Goal: Check status: Check status

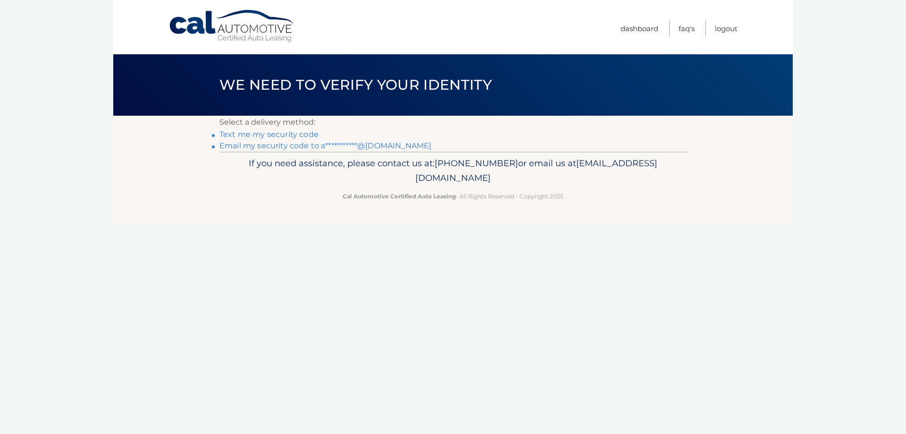
click at [276, 134] on link "Text me my security code" at bounding box center [268, 134] width 99 height 9
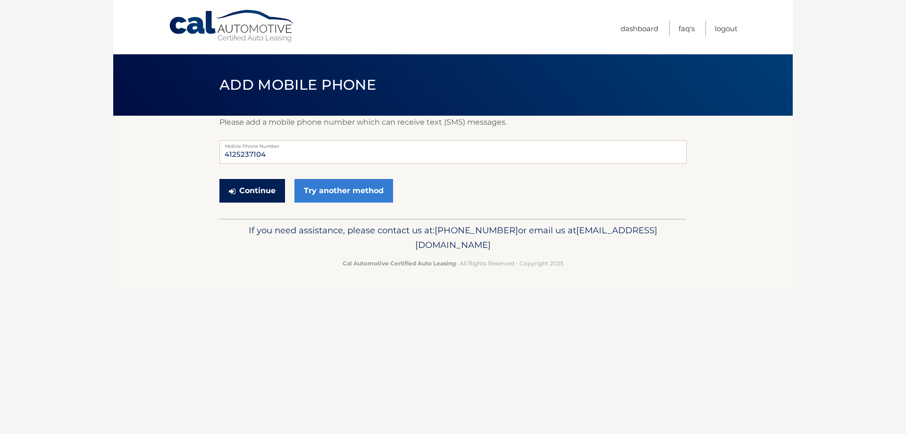
click at [249, 198] on button "Continue" at bounding box center [252, 191] width 66 height 24
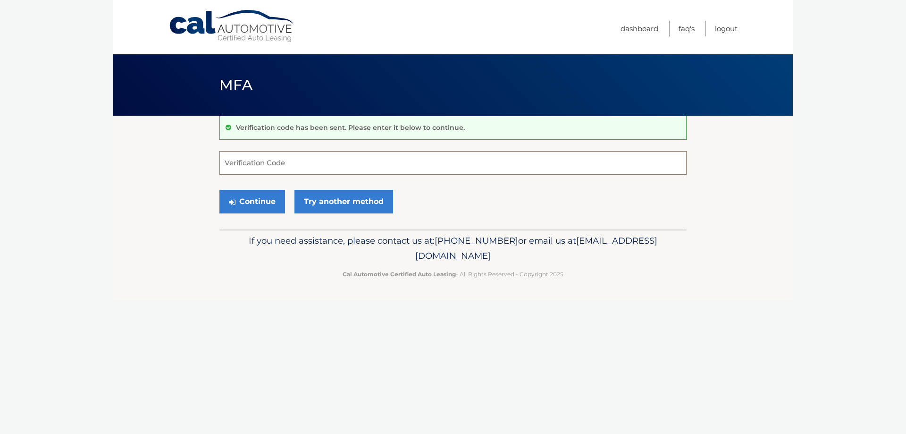
click at [260, 159] on input "Verification Code" at bounding box center [452, 163] width 467 height 24
type input "985168"
click at [219, 190] on button "Continue" at bounding box center [252, 202] width 66 height 24
click at [254, 193] on button "Continue" at bounding box center [252, 202] width 66 height 24
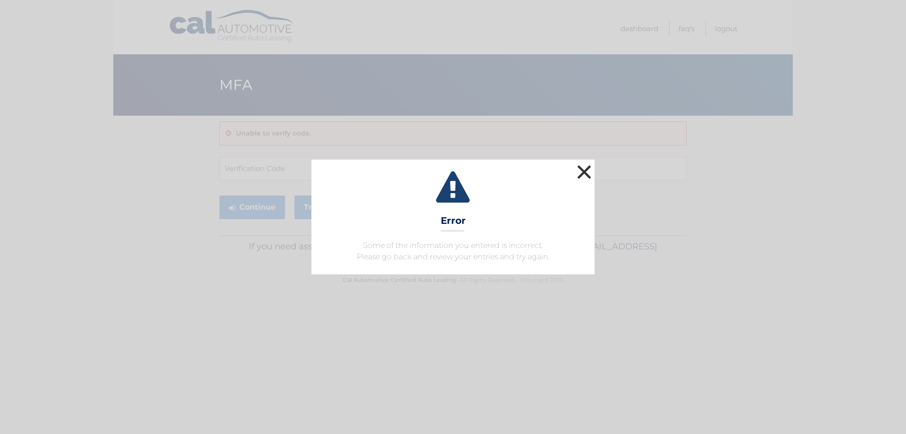
click at [589, 172] on button "×" at bounding box center [584, 171] width 19 height 19
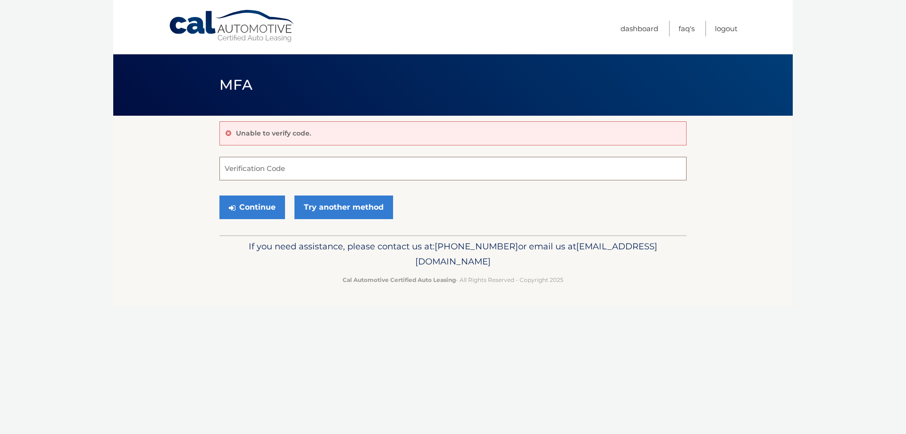
click at [254, 169] on input "Verification Code" at bounding box center [452, 169] width 467 height 24
type input "985168"
click at [257, 214] on button "Continue" at bounding box center [252, 207] width 66 height 24
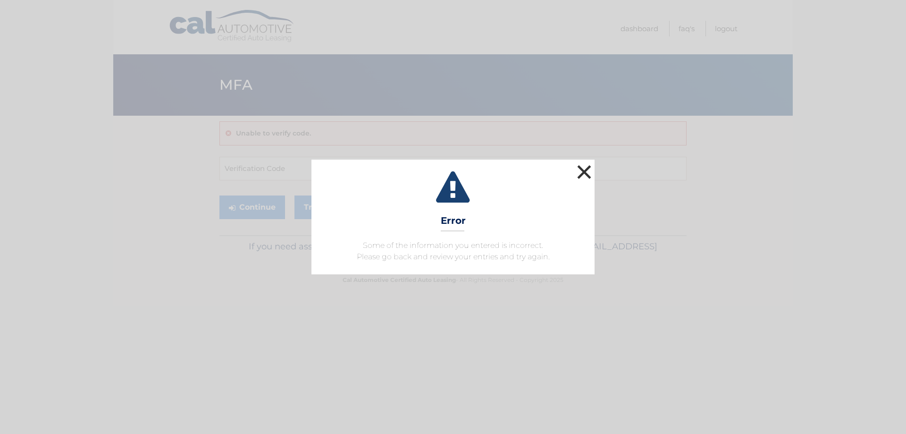
click at [587, 169] on button "×" at bounding box center [584, 171] width 19 height 19
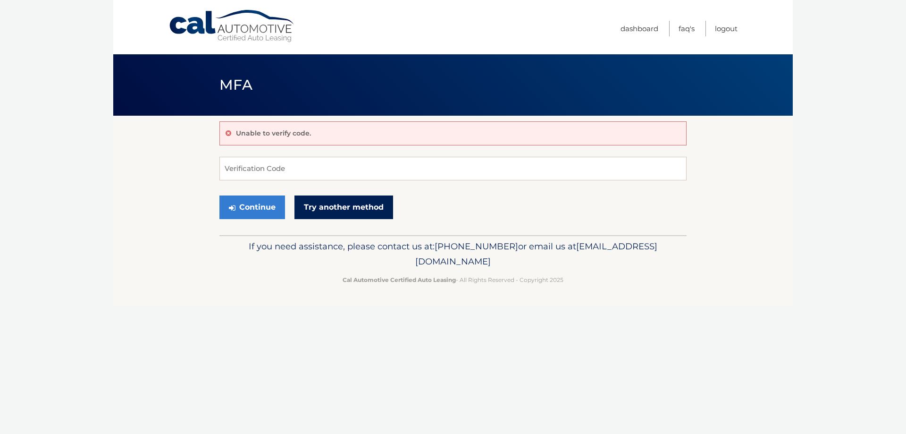
click at [341, 208] on link "Try another method" at bounding box center [343, 207] width 99 height 24
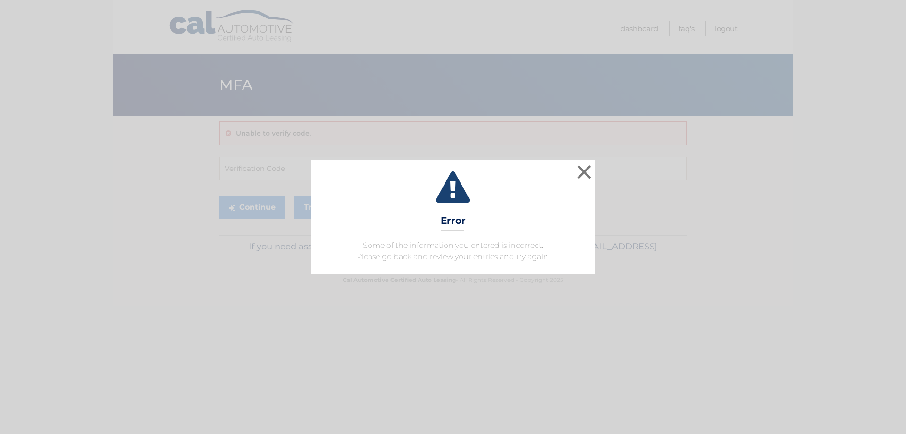
click at [220, 26] on div "× Error Some of the information you entered is incorrect. Please go back and re…" at bounding box center [453, 217] width 906 height 434
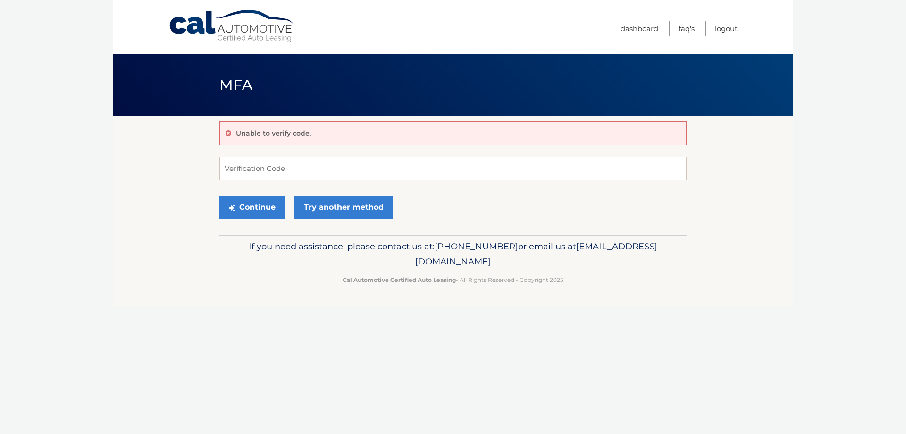
click at [227, 25] on link "Cal Automotive" at bounding box center [231, 25] width 127 height 33
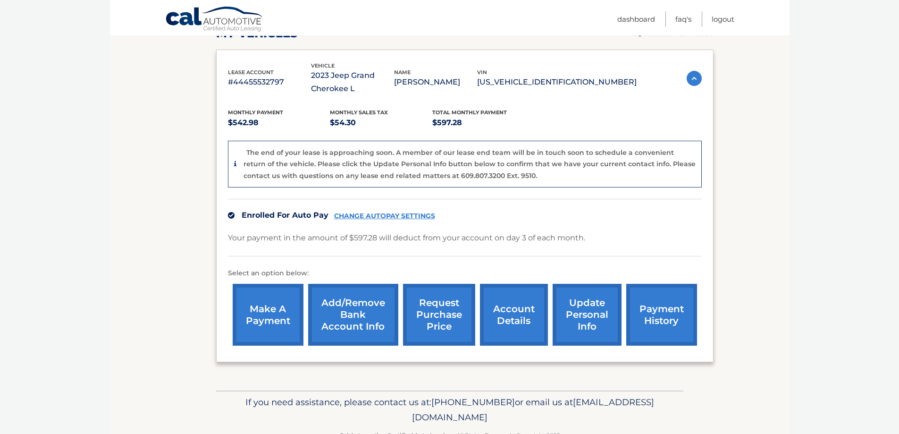
scroll to position [141, 0]
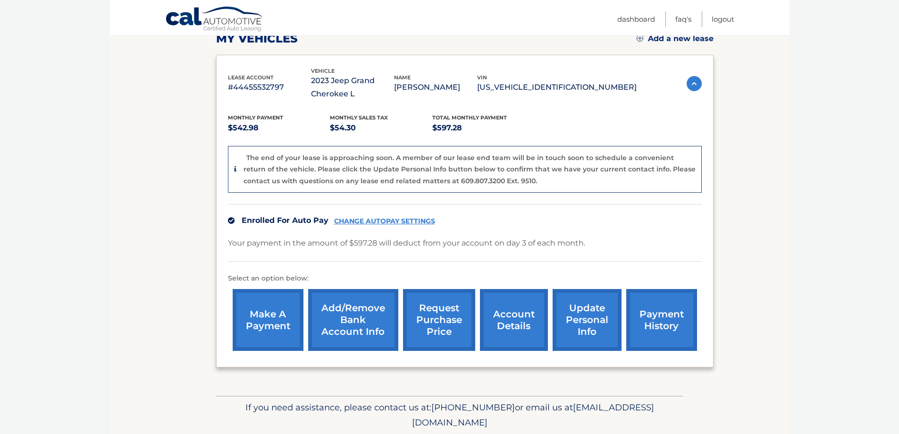
click at [518, 320] on link "account details" at bounding box center [514, 320] width 68 height 62
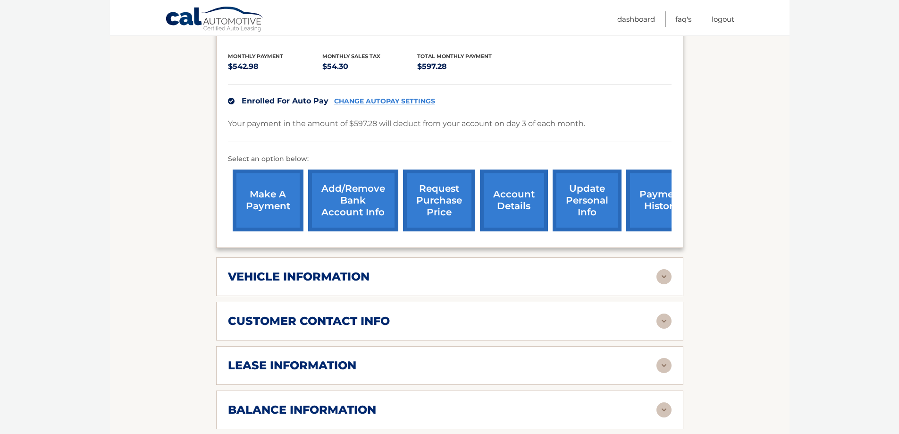
scroll to position [283, 0]
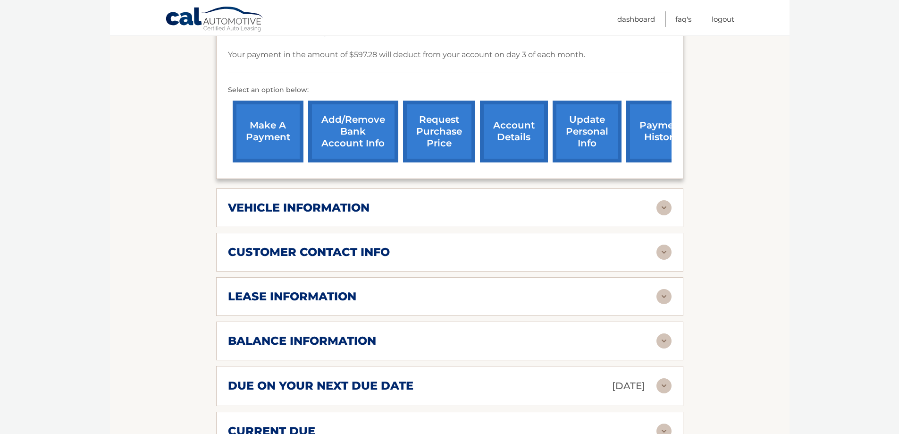
click at [316, 205] on h2 "vehicle information" at bounding box center [299, 207] width 142 height 14
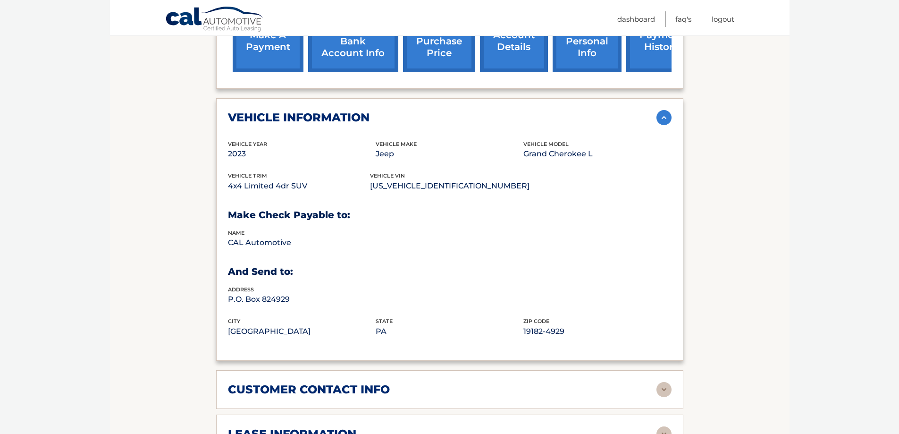
scroll to position [377, 0]
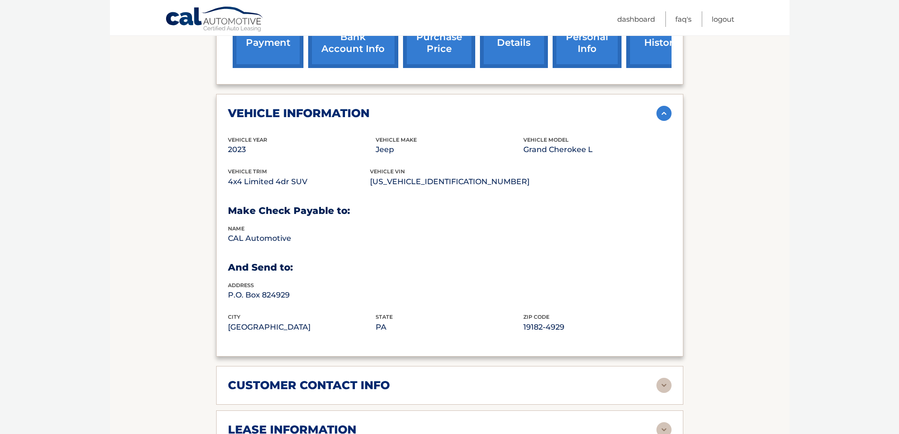
click at [470, 116] on div "vehicle information" at bounding box center [442, 113] width 428 height 14
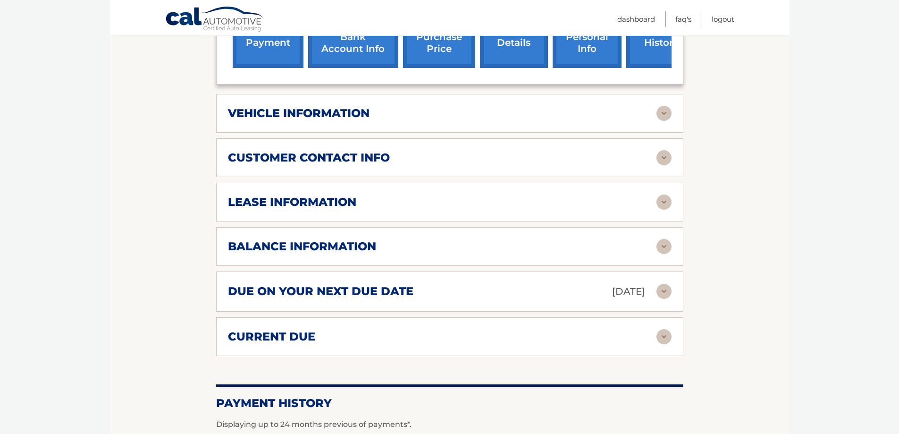
click at [415, 168] on div "customer contact info full name [PERSON_NAME] street address [STREET_ADDRESS] c…" at bounding box center [449, 157] width 467 height 39
click at [411, 161] on div "customer contact info" at bounding box center [442, 157] width 428 height 14
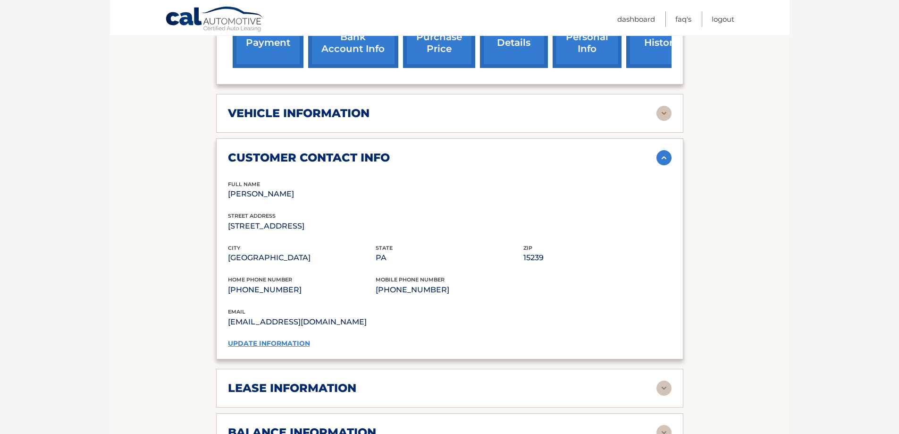
click at [411, 161] on div "customer contact info" at bounding box center [442, 157] width 428 height 14
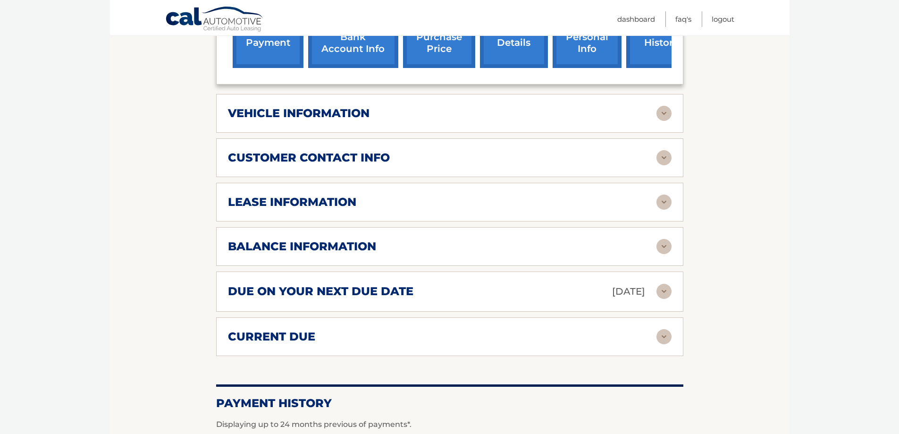
click at [357, 201] on div "lease information" at bounding box center [442, 202] width 428 height 14
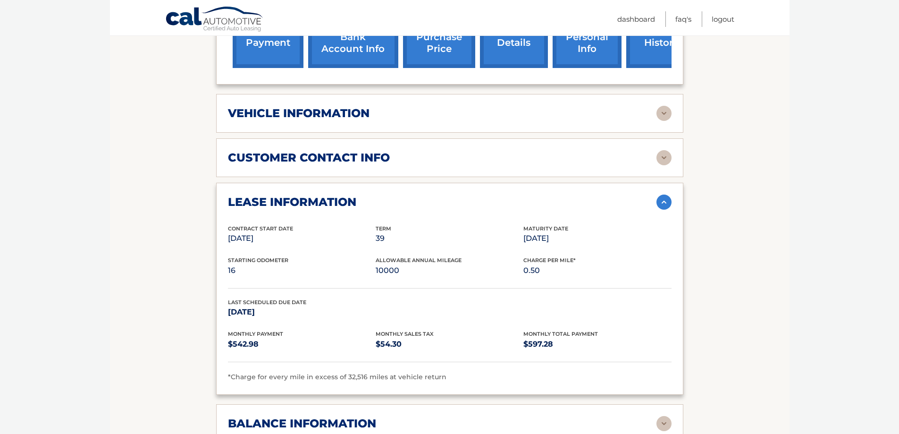
click at [357, 201] on div "lease information" at bounding box center [442, 202] width 428 height 14
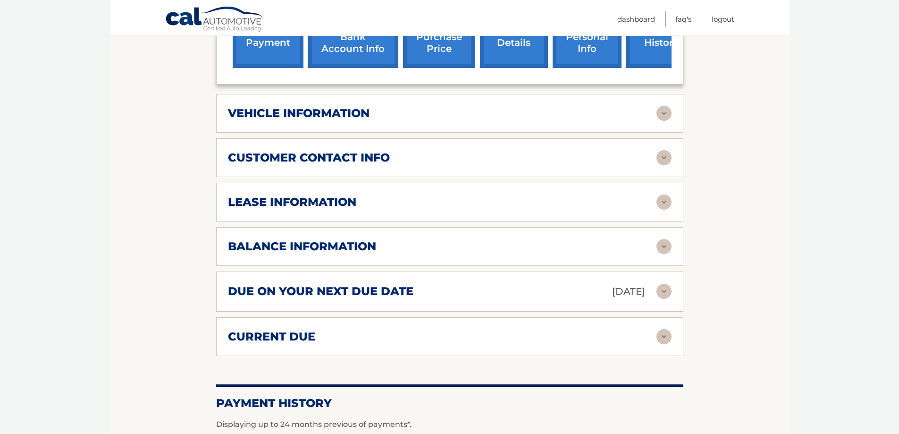
click at [341, 236] on div "balance information Payments Received 36 Payments Remaining 3 Next Payment will…" at bounding box center [449, 246] width 467 height 39
click at [341, 203] on h2 "lease information" at bounding box center [292, 202] width 128 height 14
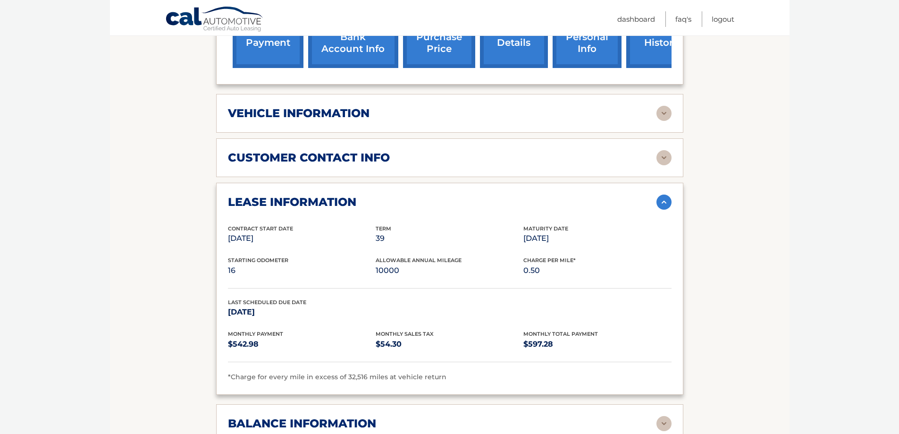
click at [341, 203] on h2 "lease information" at bounding box center [292, 202] width 128 height 14
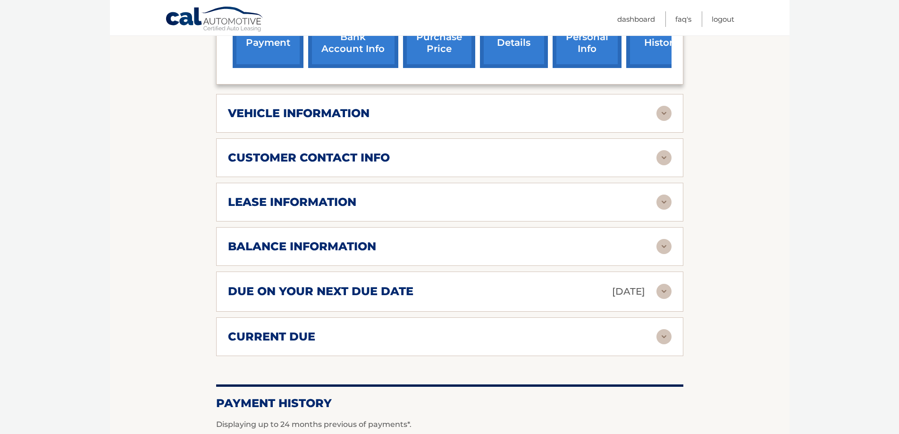
click at [328, 256] on div "balance information Payments Received 36 Payments Remaining 3 Next Payment will…" at bounding box center [449, 246] width 467 height 39
click at [328, 240] on h2 "balance information" at bounding box center [302, 246] width 148 height 14
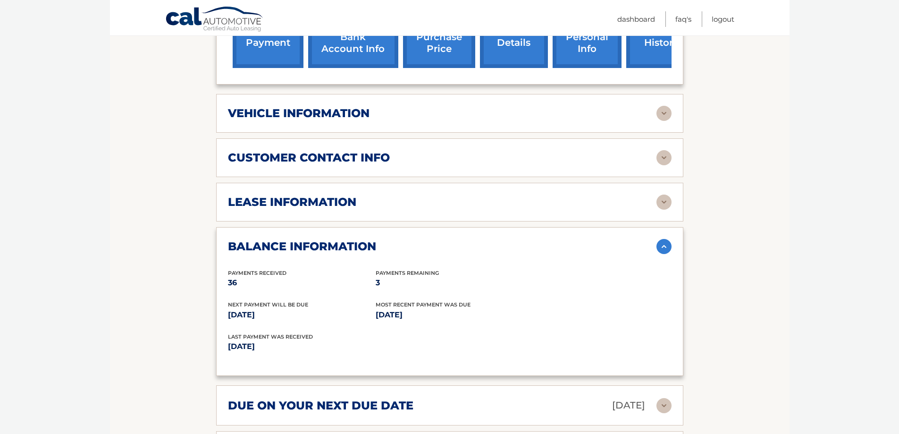
click at [328, 240] on h2 "balance information" at bounding box center [302, 246] width 148 height 14
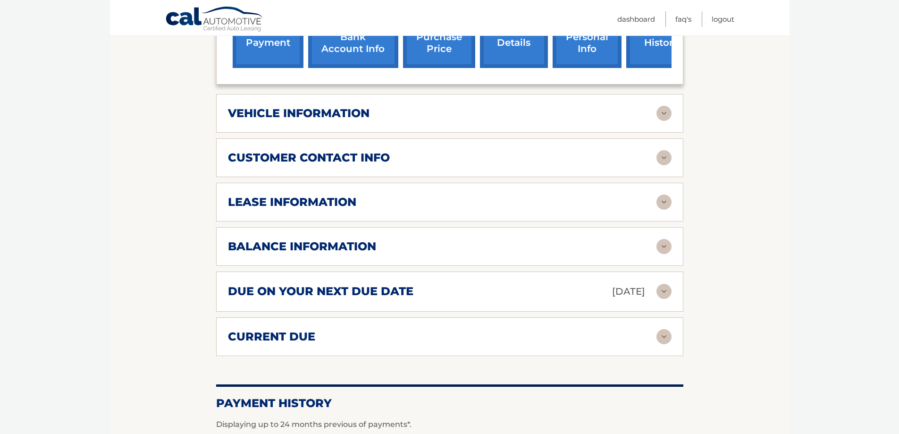
click at [327, 293] on h2 "due on your next due date" at bounding box center [320, 291] width 185 height 14
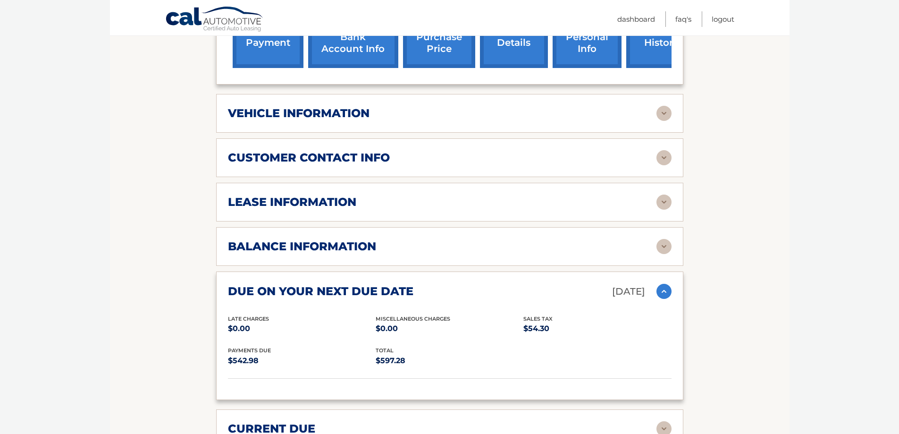
click at [327, 293] on h2 "due on your next due date" at bounding box center [320, 291] width 185 height 14
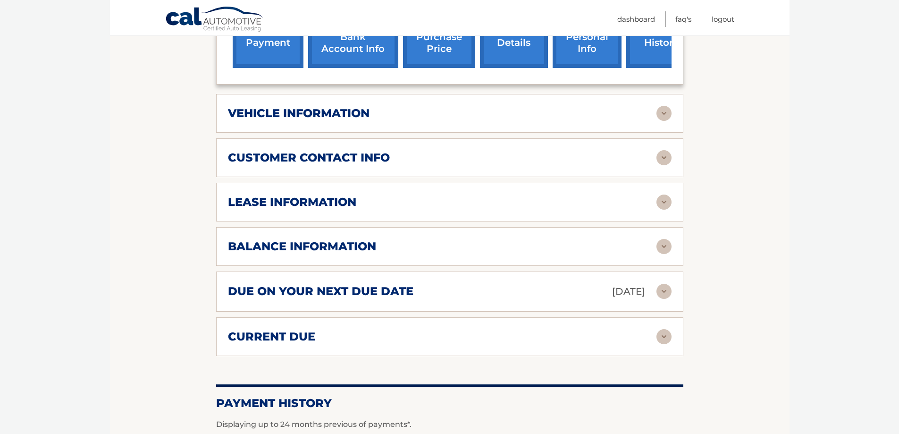
click at [319, 343] on div "current due" at bounding box center [449, 336] width 443 height 15
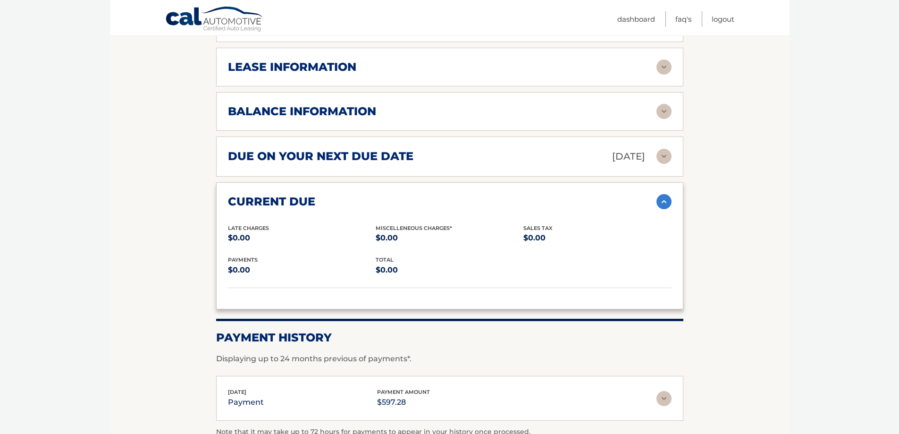
scroll to position [519, 0]
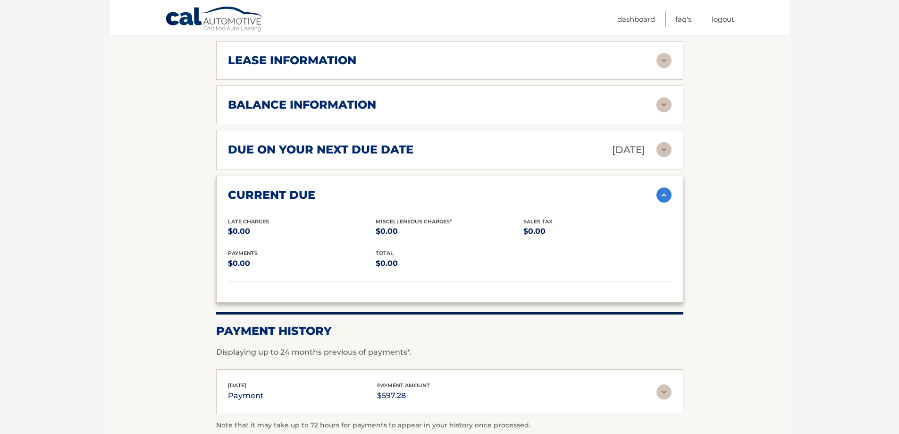
click at [317, 191] on div "current due" at bounding box center [442, 195] width 428 height 14
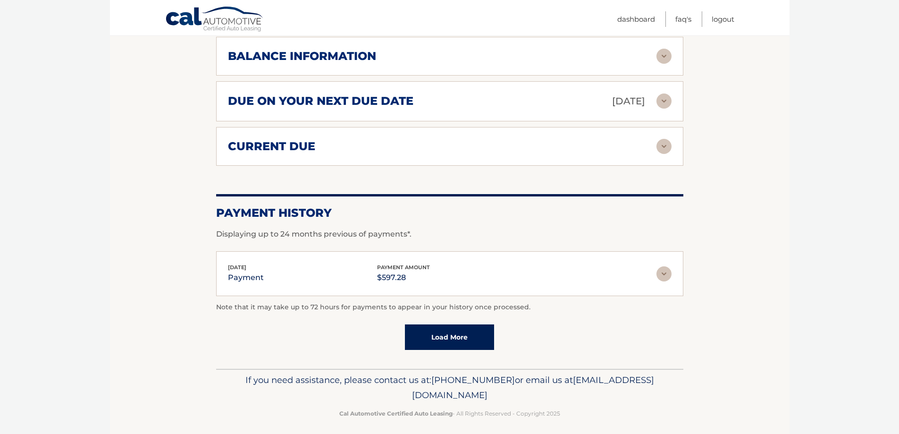
scroll to position [574, 0]
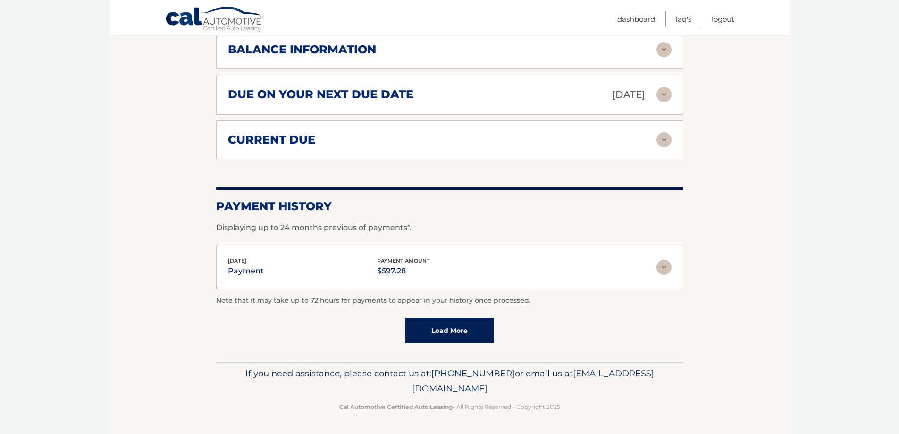
click at [603, 277] on div "Aug 04, 2025 payment payment amount $597.28" at bounding box center [442, 266] width 428 height 21
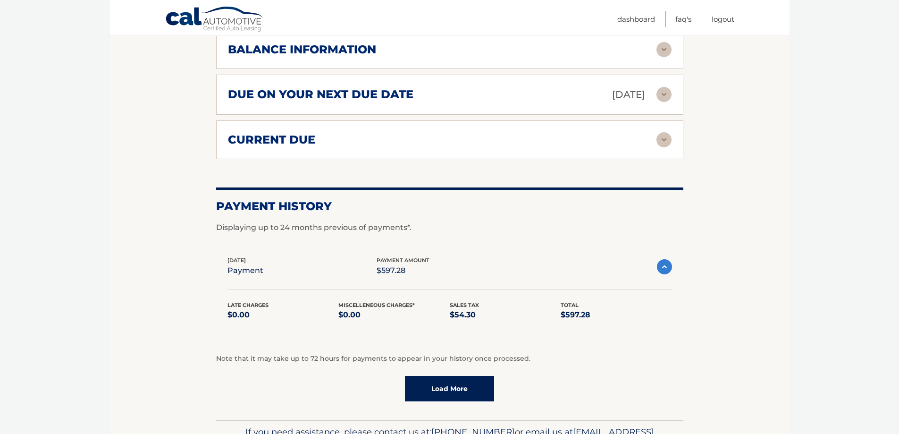
click at [603, 277] on div "Late Charges $0.00 Miscelleneous Charges* $0.00 Sales Tax $54.30 Total $597.28" at bounding box center [449, 305] width 444 height 56
click at [482, 396] on link "Load More" at bounding box center [449, 388] width 89 height 25
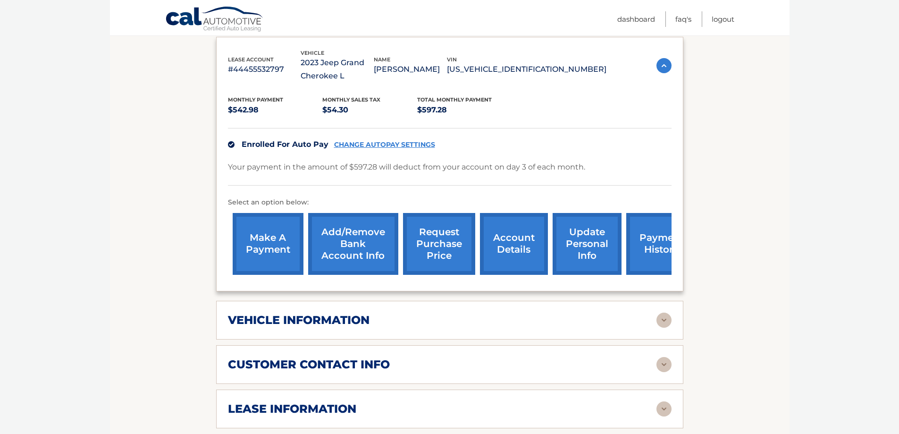
scroll to position [55, 0]
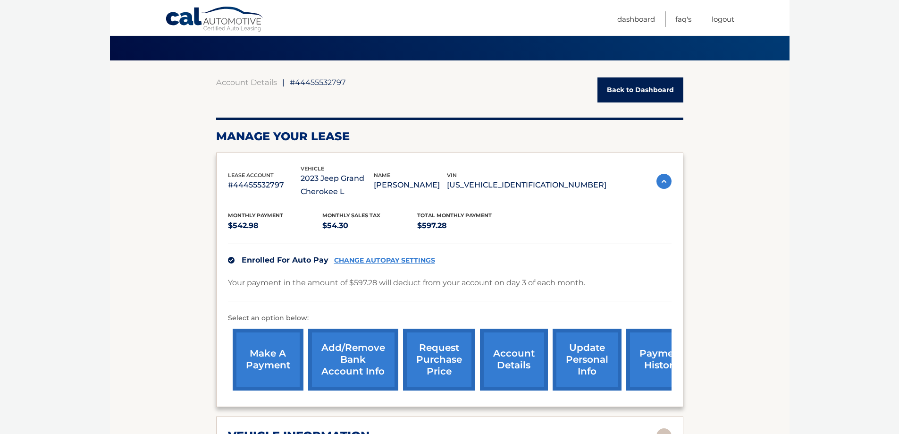
click at [515, 359] on link "account details" at bounding box center [514, 359] width 68 height 62
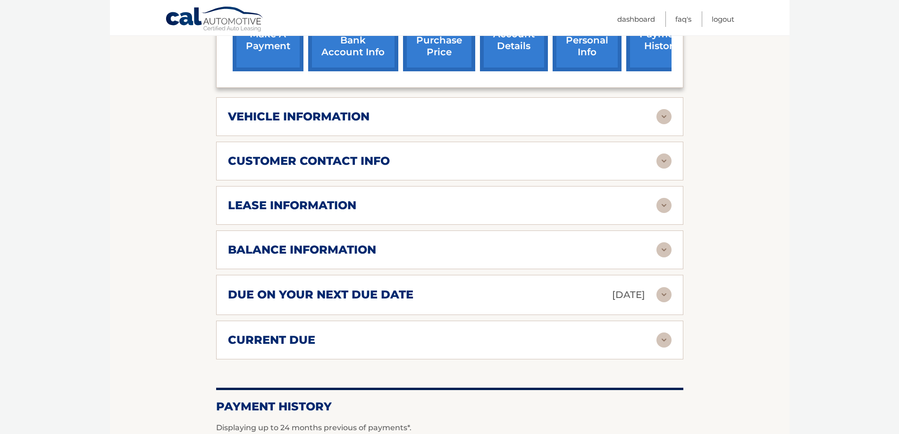
scroll to position [283, 0]
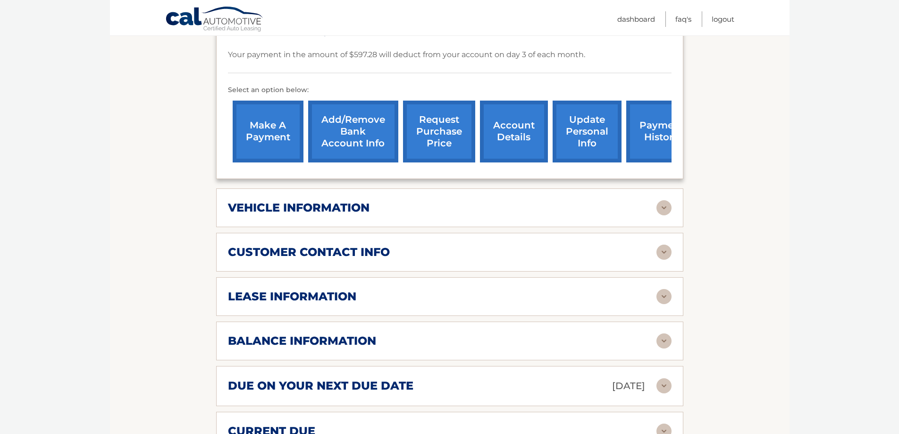
click at [321, 203] on h2 "vehicle information" at bounding box center [299, 207] width 142 height 14
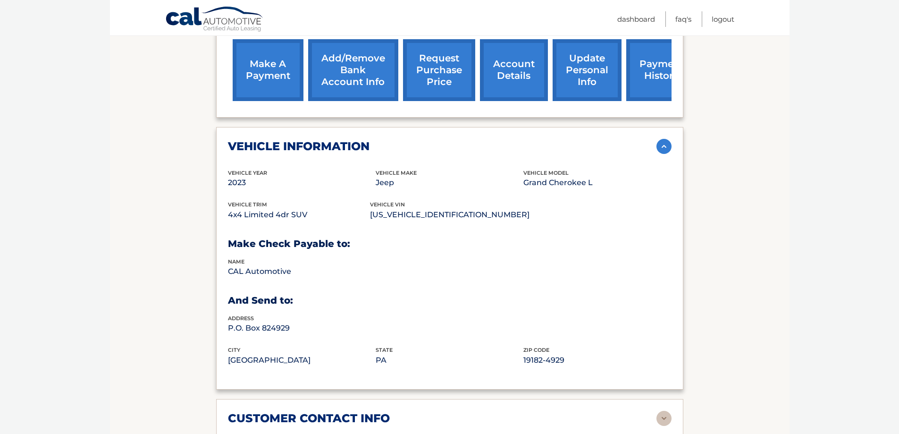
scroll to position [425, 0]
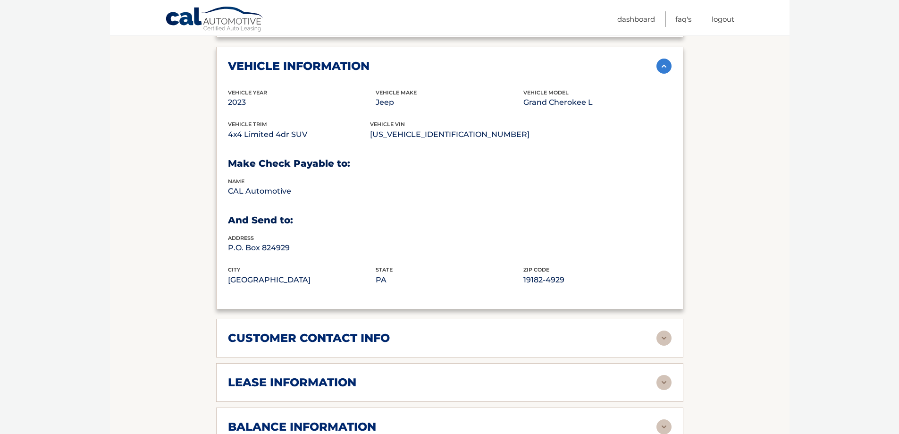
click at [321, 329] on div "customer contact info full name AMANDA BERGER street address 451 Crestview Dr c…" at bounding box center [449, 337] width 467 height 39
click at [323, 340] on h2 "customer contact info" at bounding box center [309, 338] width 162 height 14
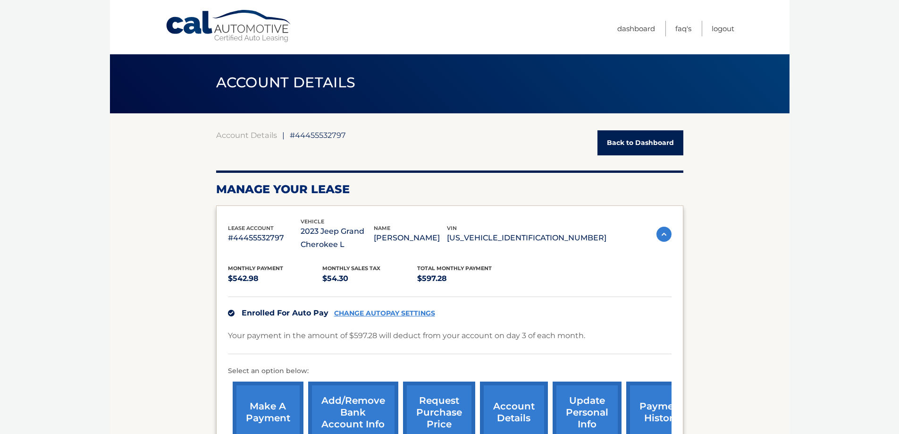
scroll to position [0, 0]
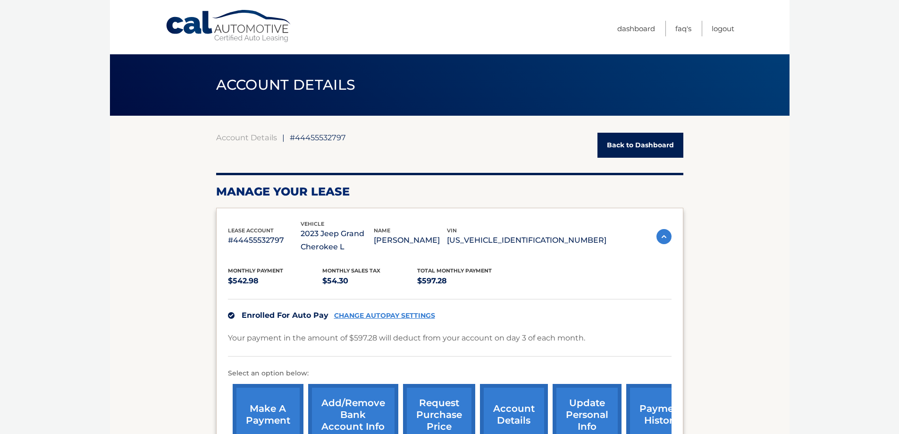
click at [639, 139] on link "Back to Dashboard" at bounding box center [640, 145] width 86 height 25
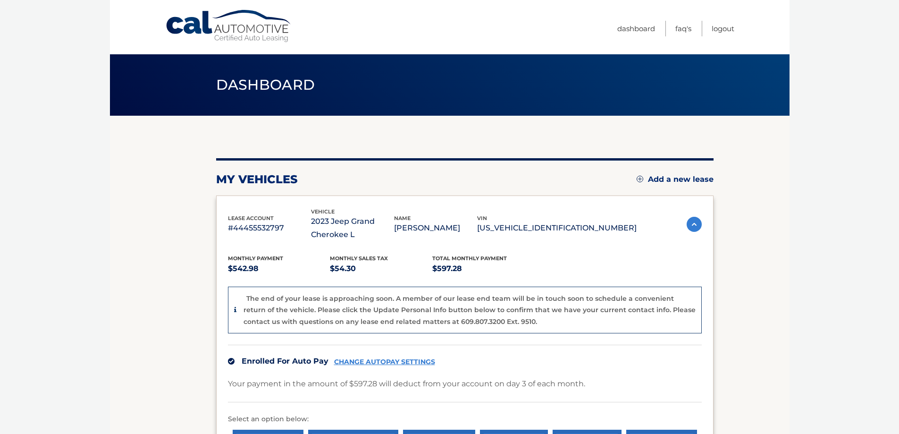
scroll to position [47, 0]
